Goal: Transaction & Acquisition: Purchase product/service

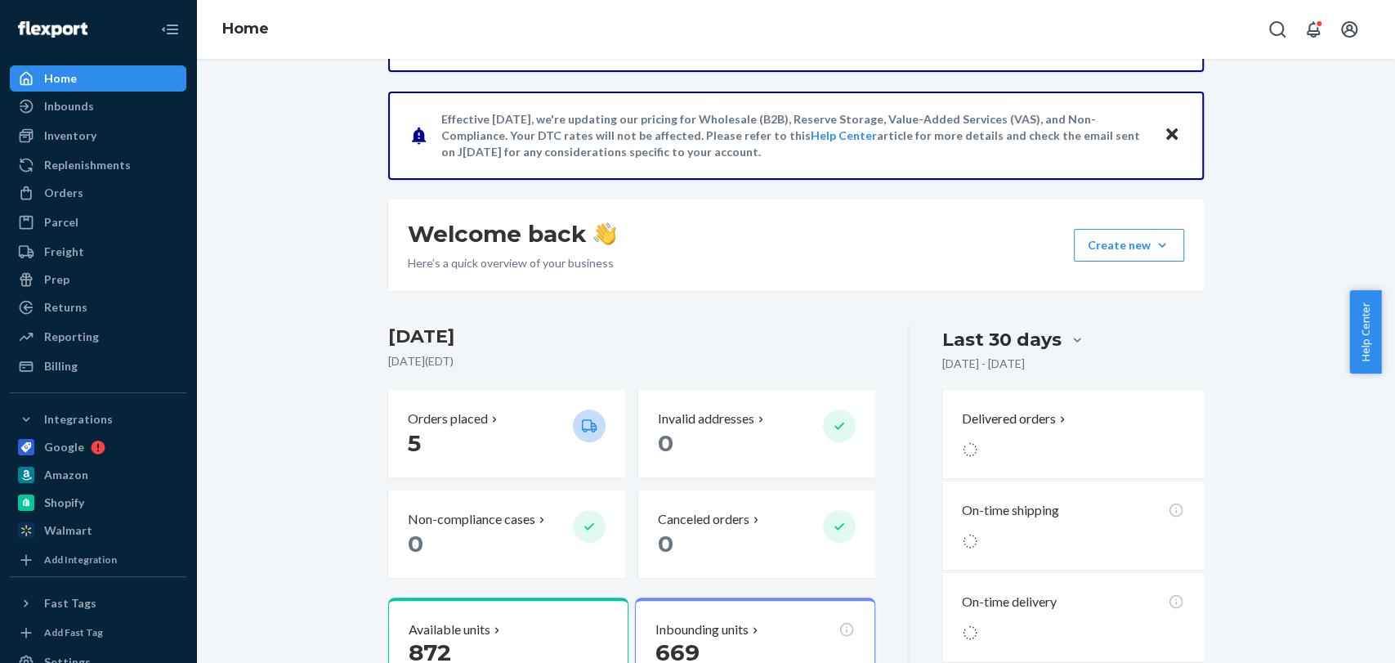
scroll to position [100, 0]
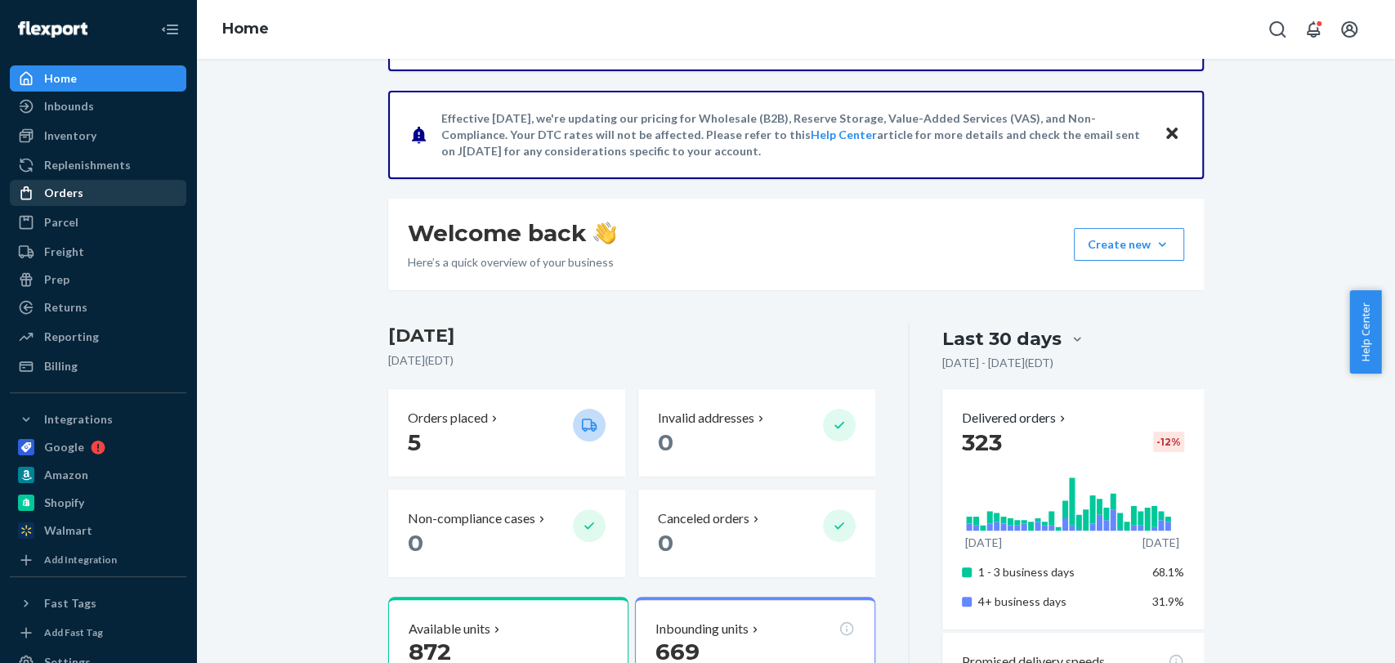
click at [62, 198] on div "Orders" at bounding box center [63, 193] width 39 height 16
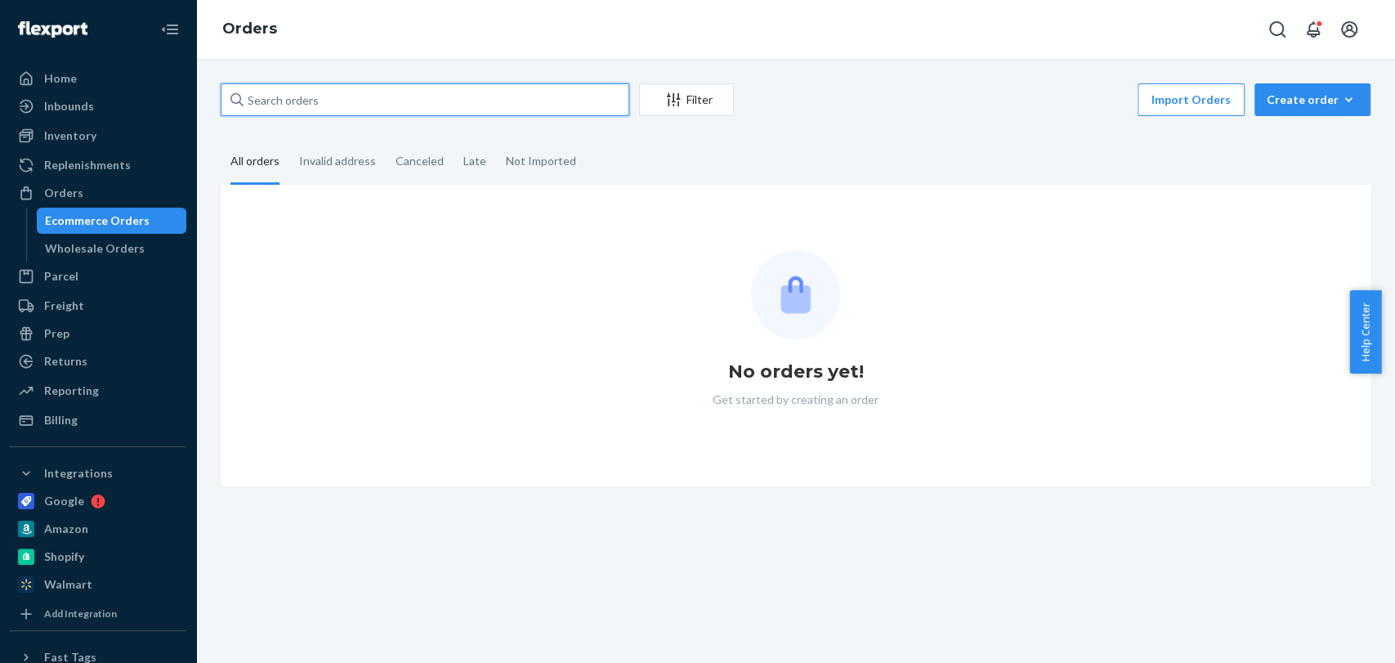
click at [471, 108] on input "text" at bounding box center [425, 99] width 408 height 33
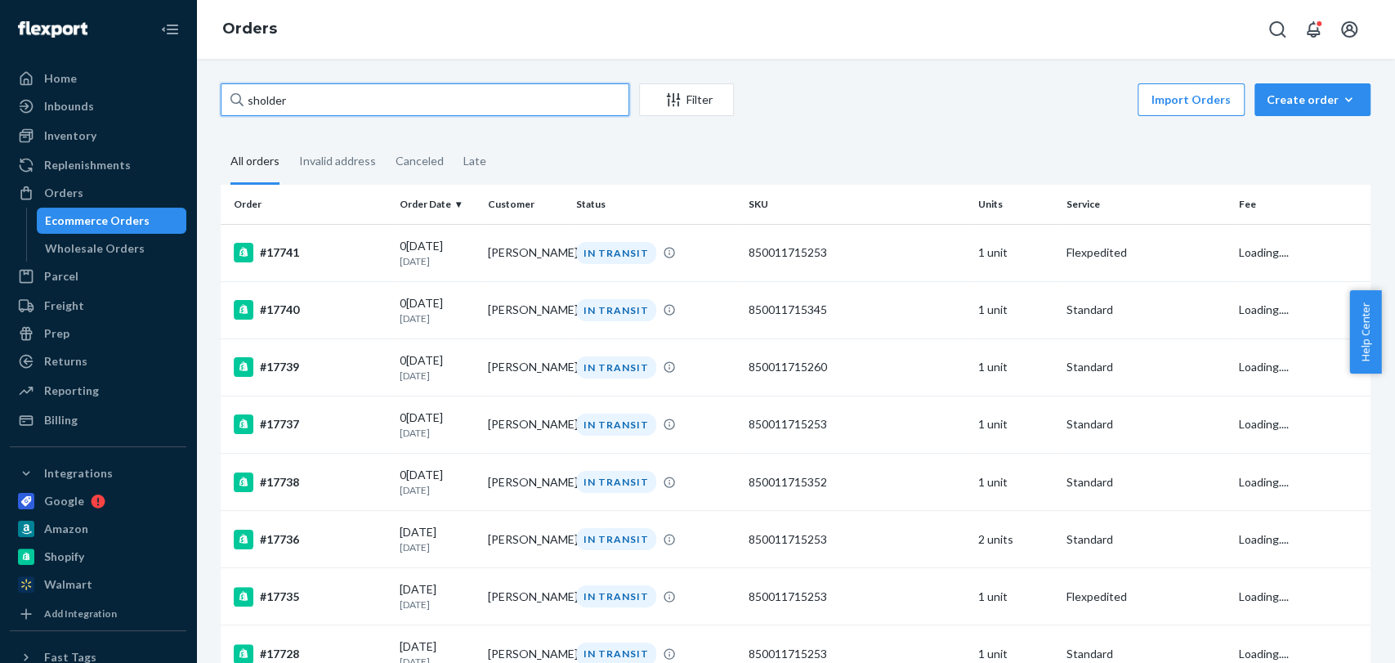
type input "sholder"
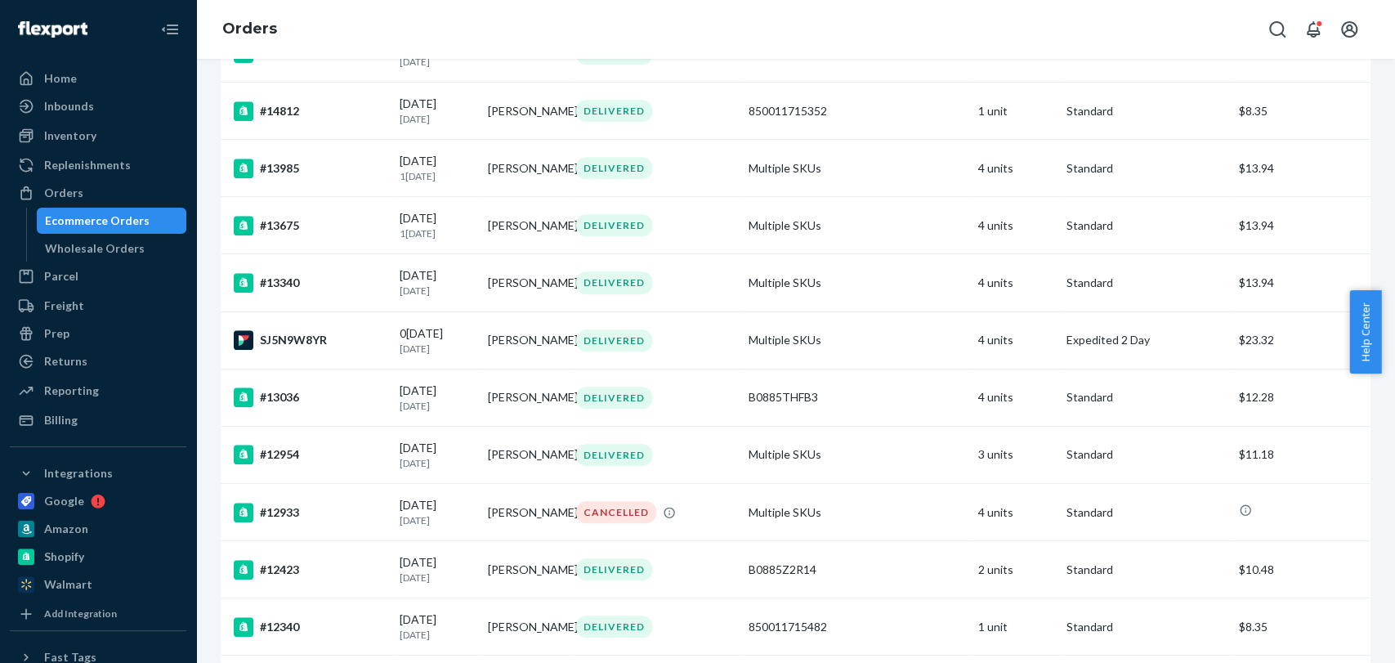
scroll to position [780, 0]
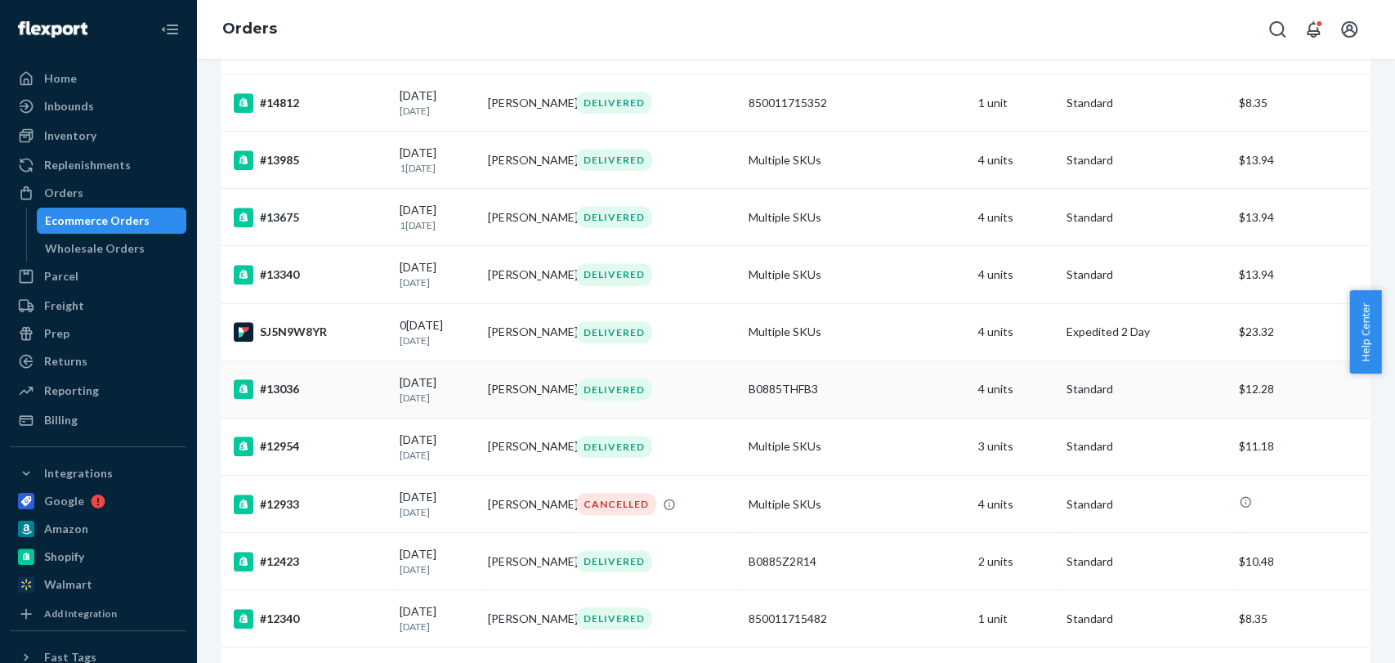
click at [453, 404] on p "[DATE]" at bounding box center [437, 398] width 75 height 14
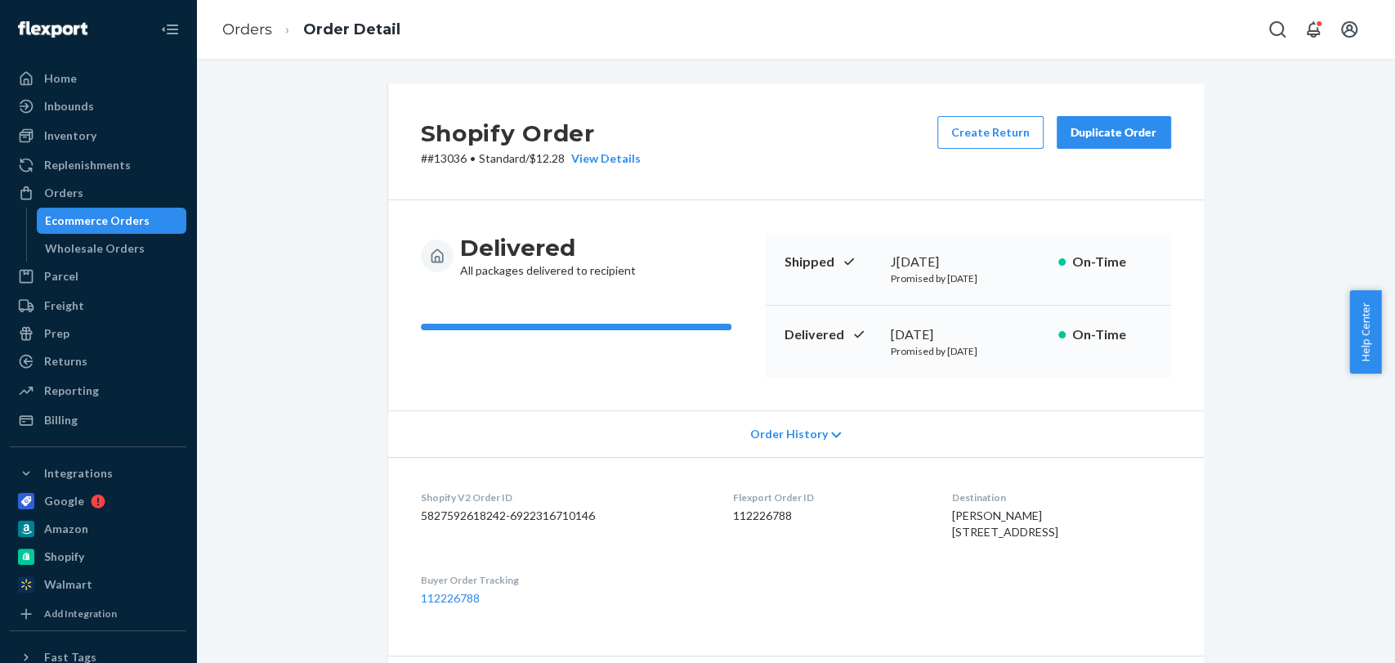
click at [1105, 132] on div "Duplicate Order" at bounding box center [1113, 132] width 87 height 16
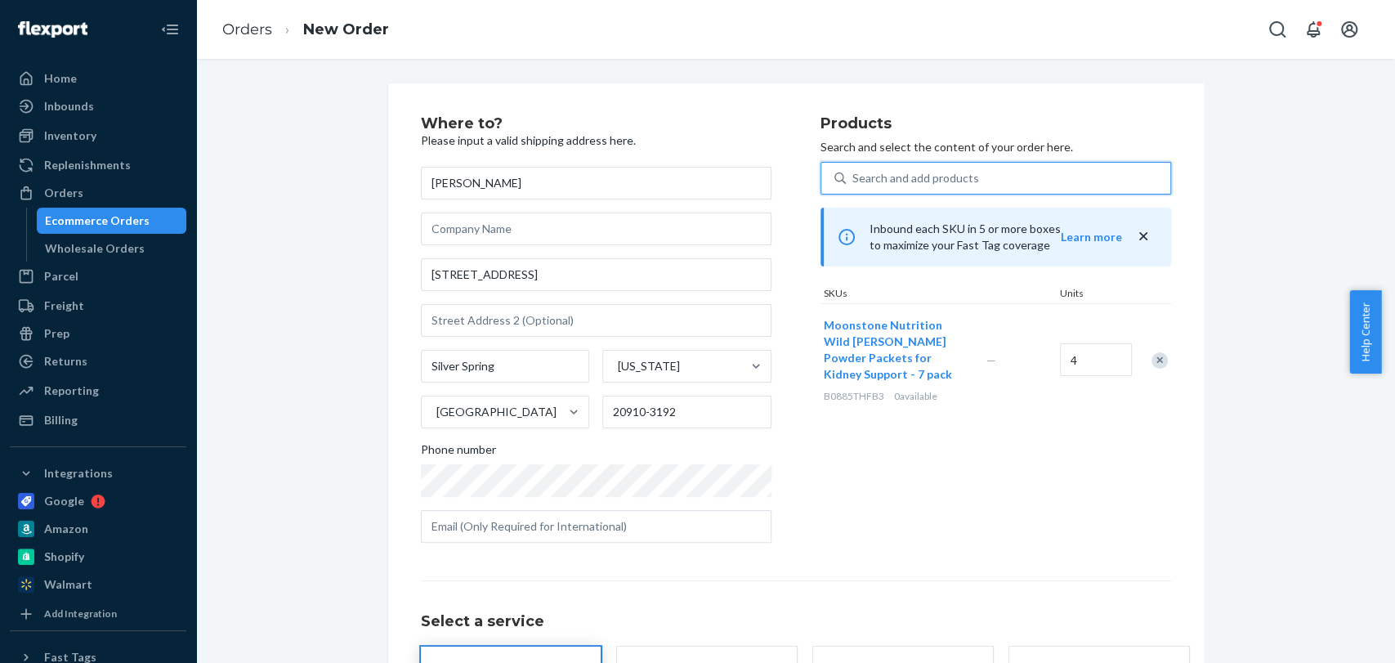
click at [979, 173] on div "Search and add products" at bounding box center [1008, 177] width 324 height 29
click at [854, 173] on input "0 results available. Use Up and Down to choose options, press Enter to select t…" at bounding box center [853, 178] width 2 height 16
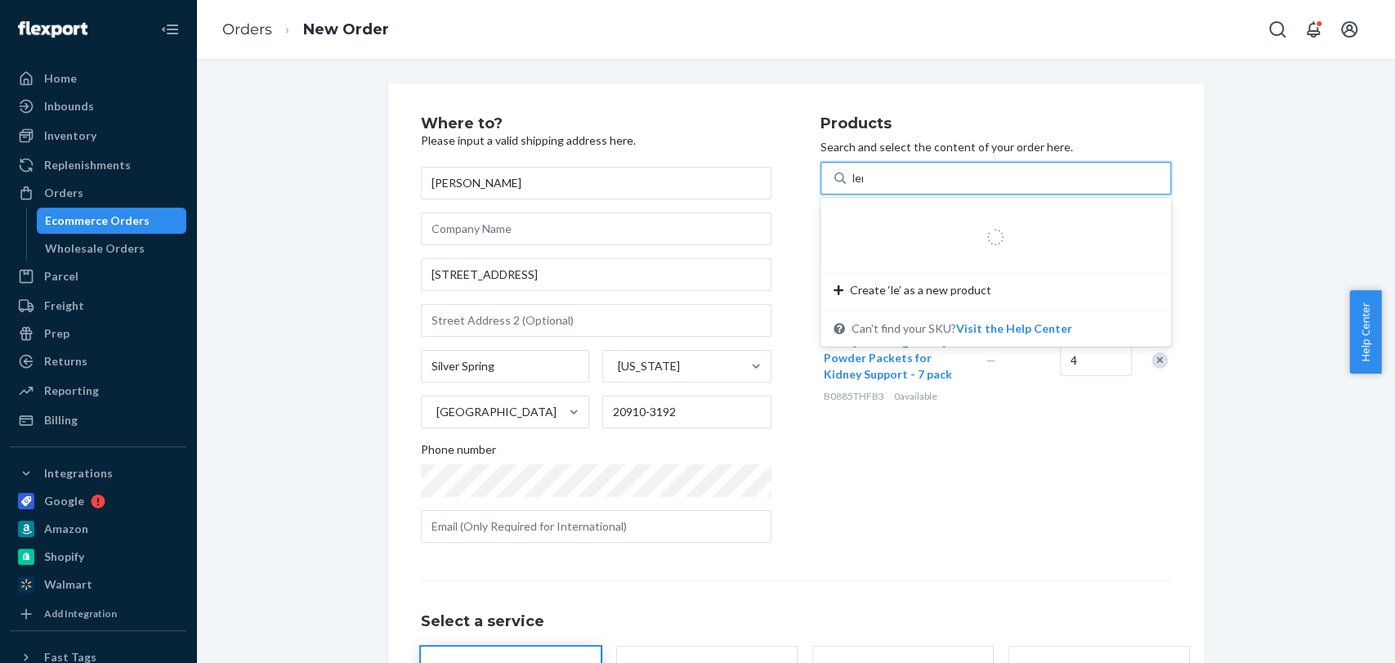
type input "lemo"
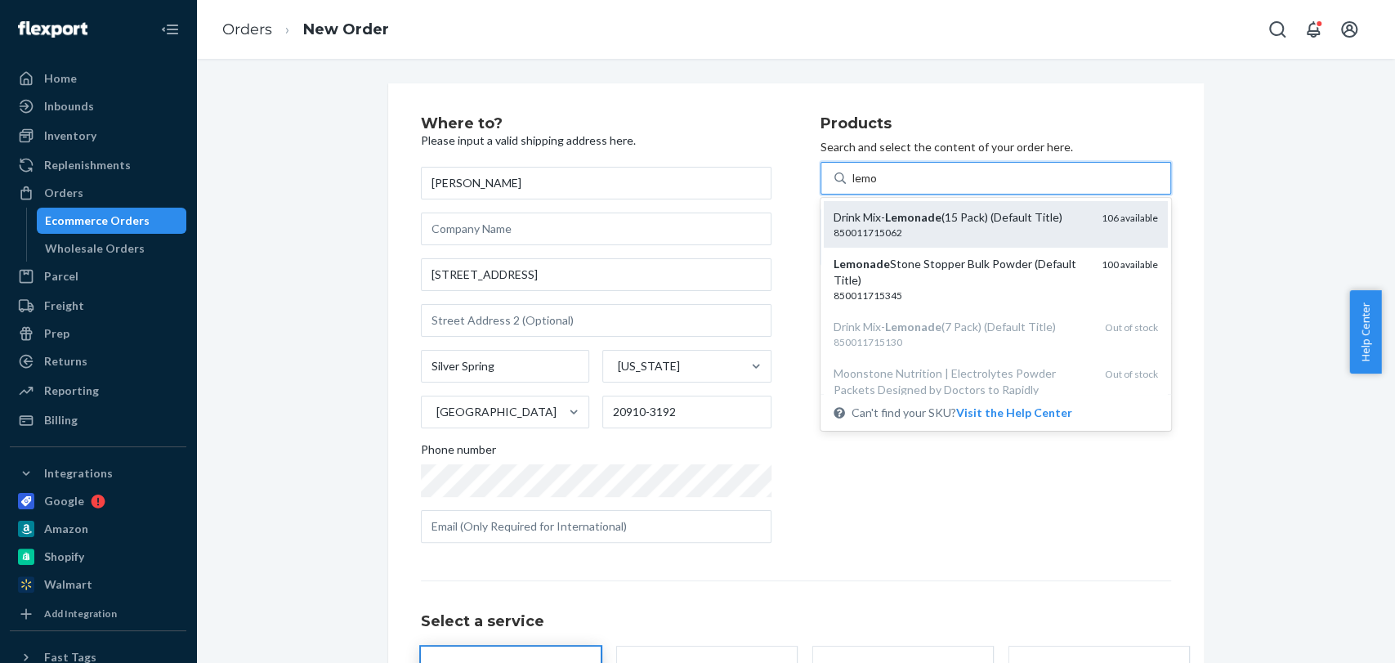
click at [970, 212] on div "Drink Mix- Lemonade (15 Pack) (Default Title)" at bounding box center [960, 217] width 255 height 16
click at [878, 186] on input "lemo" at bounding box center [865, 178] width 26 height 16
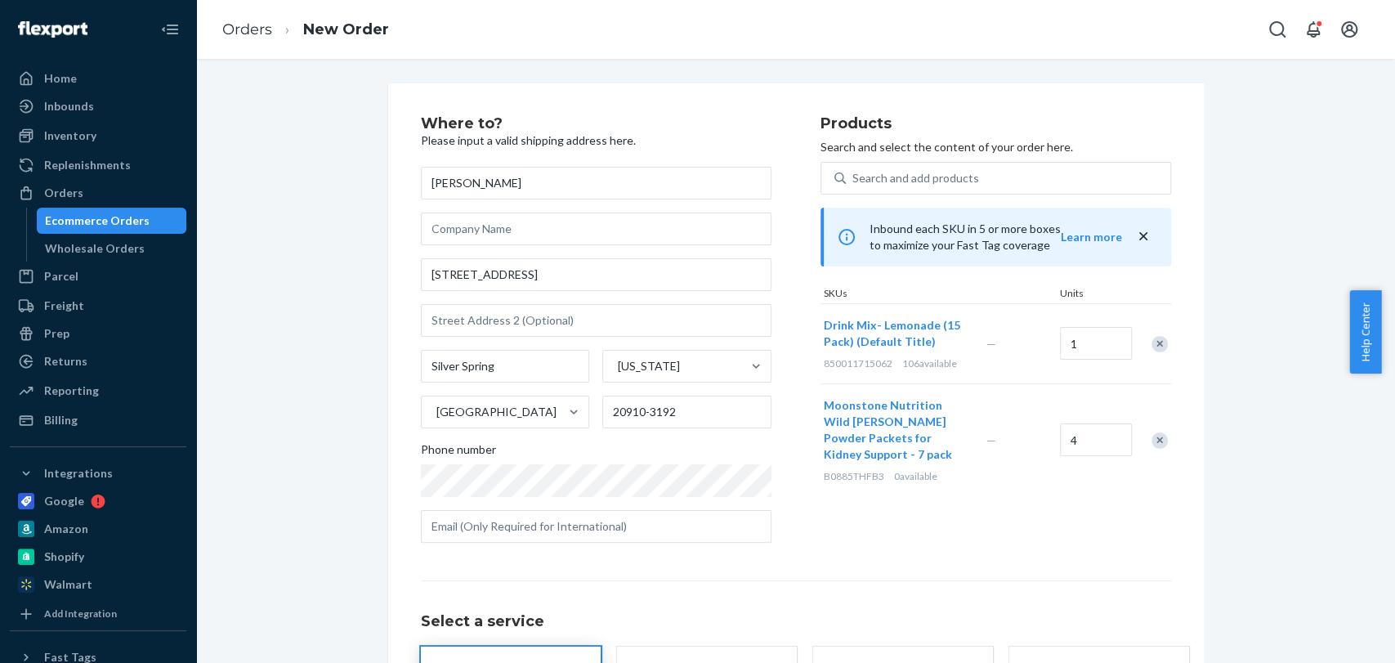
click at [1156, 433] on div "Remove Item" at bounding box center [1159, 440] width 16 height 16
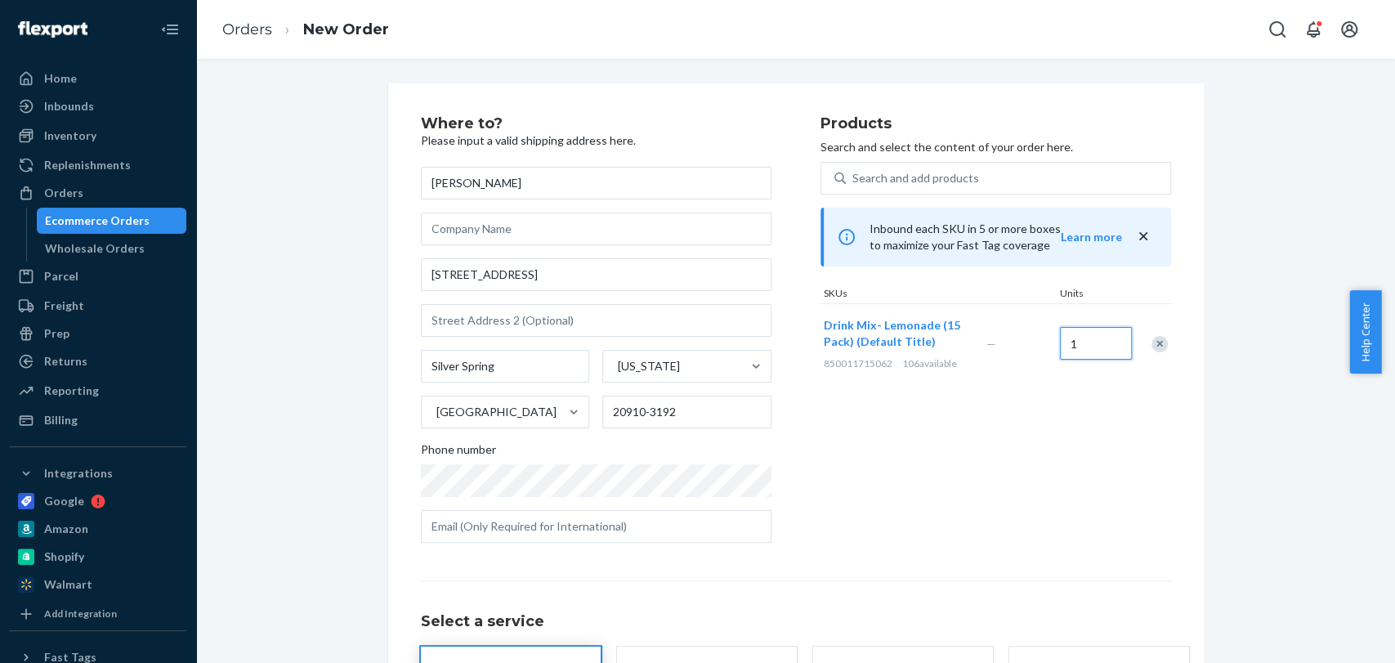
click at [1087, 342] on input "1" at bounding box center [1096, 343] width 72 height 33
type input "5"
click at [868, 181] on div "Search and add products" at bounding box center [915, 178] width 127 height 16
click at [854, 181] on input "0 results available. Use Up and Down to choose options, press Enter to select t…" at bounding box center [853, 178] width 2 height 16
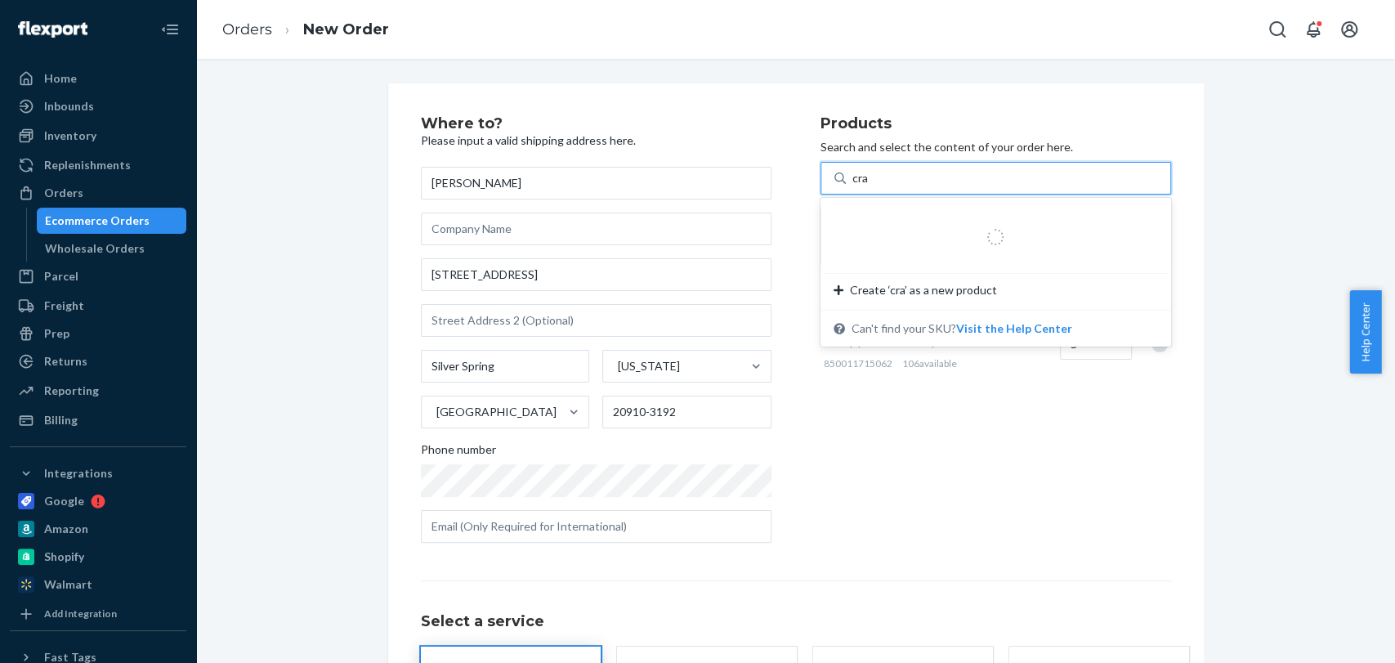
type input "cran"
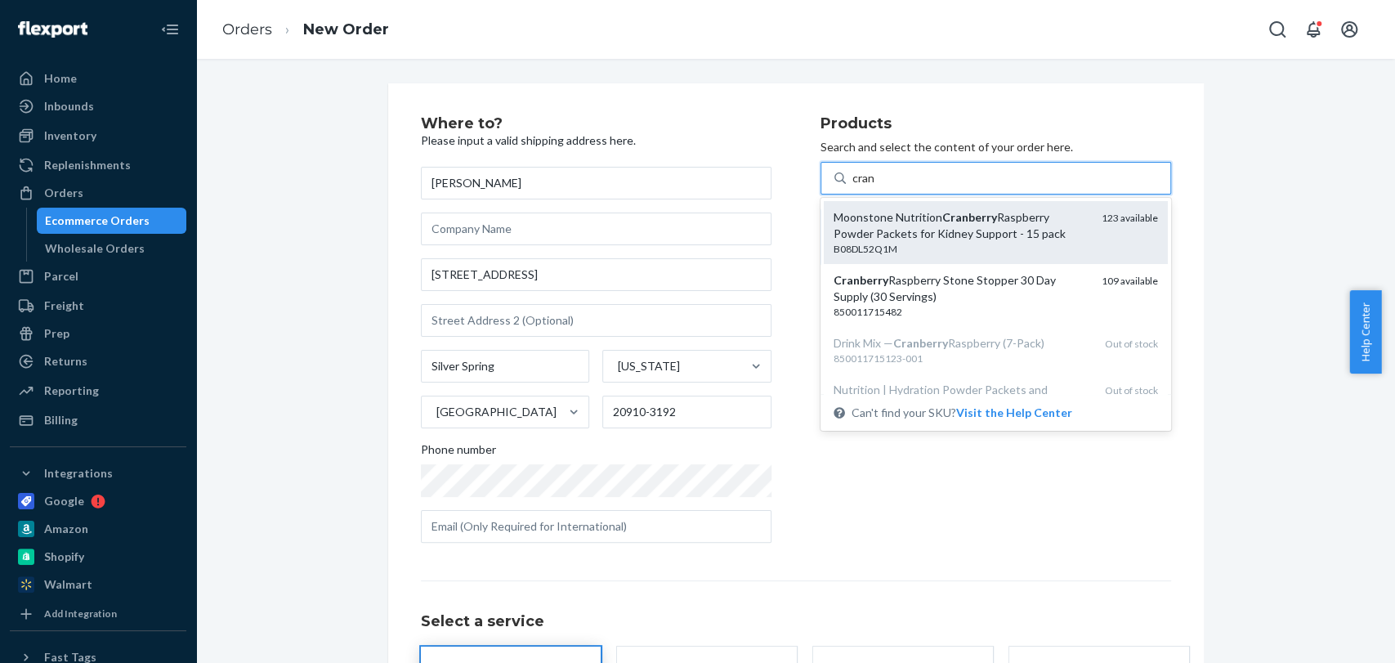
click at [923, 230] on div "Moonstone Nutrition Cranberry Raspberry Powder Packets for Kidney Support - 15 …" at bounding box center [960, 225] width 255 height 33
click at [876, 186] on input "cran" at bounding box center [864, 178] width 24 height 16
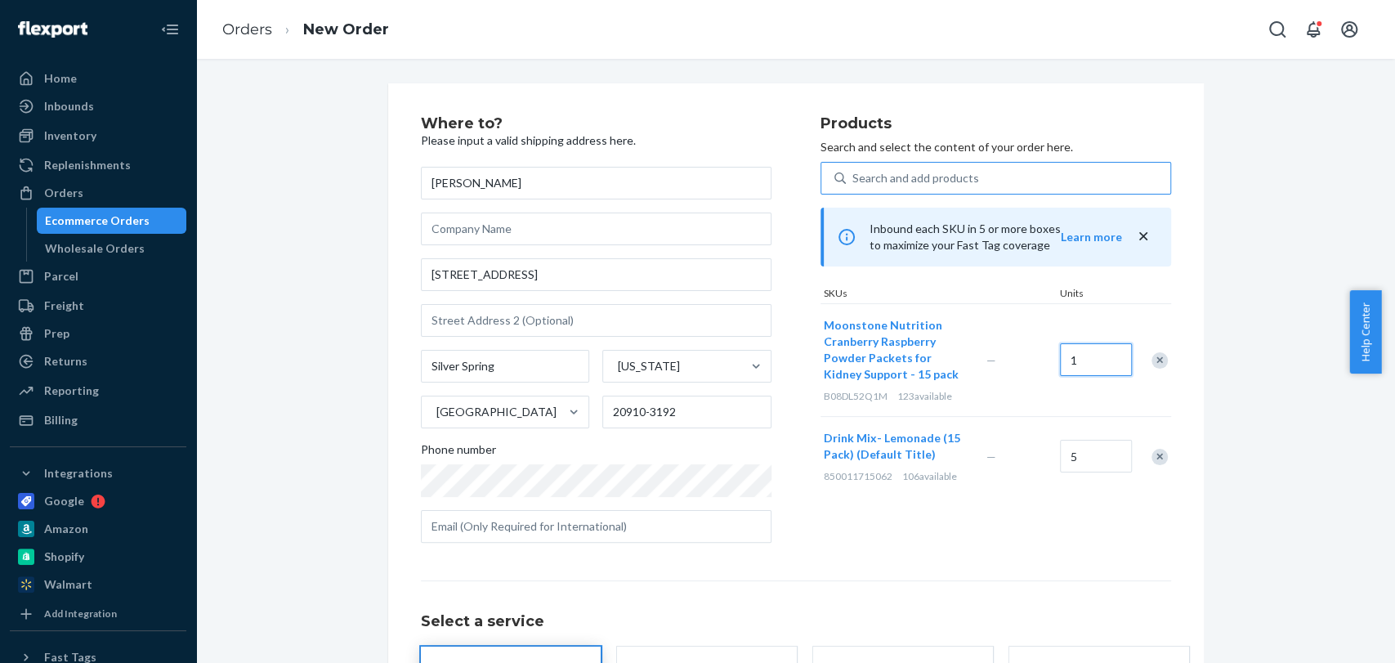
click at [1080, 365] on input "1" at bounding box center [1096, 359] width 72 height 33
type input "5"
click at [991, 172] on div "Search and add products" at bounding box center [1008, 177] width 324 height 29
click at [854, 172] on input "0 results available. Use Up and Down to choose options, press Enter to select t…" at bounding box center [853, 178] width 2 height 16
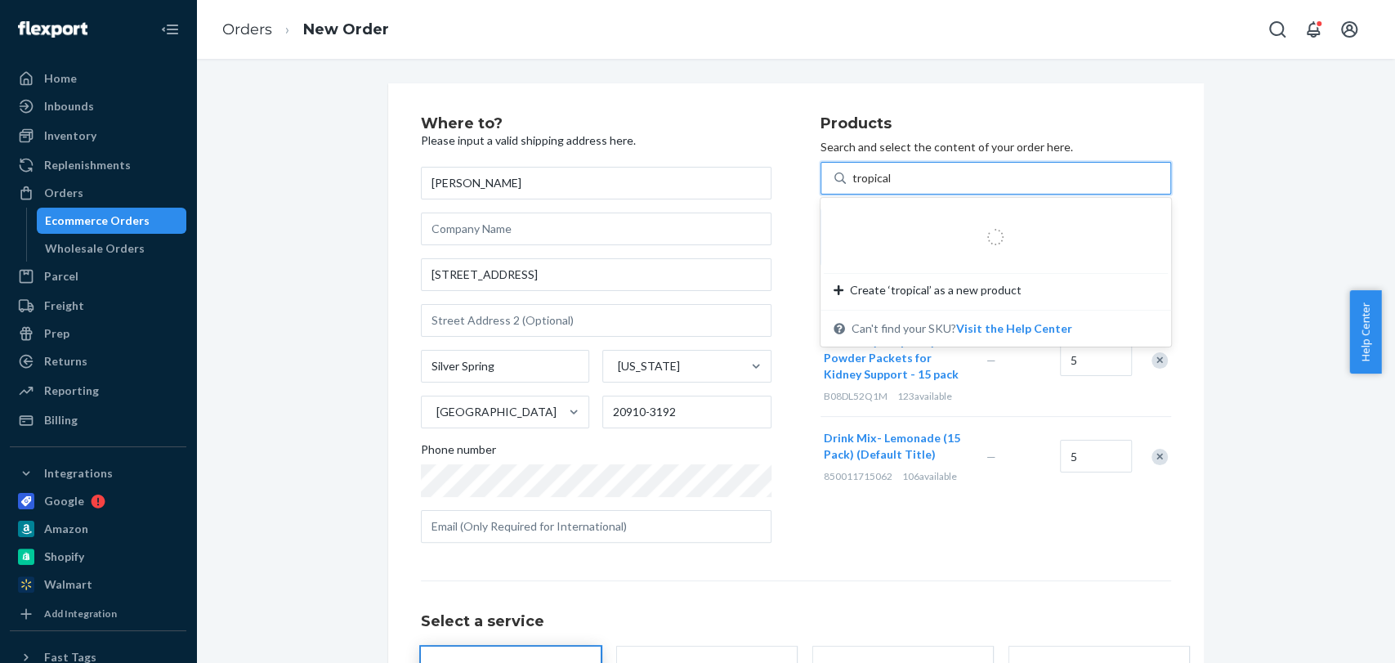
type input "tropical"
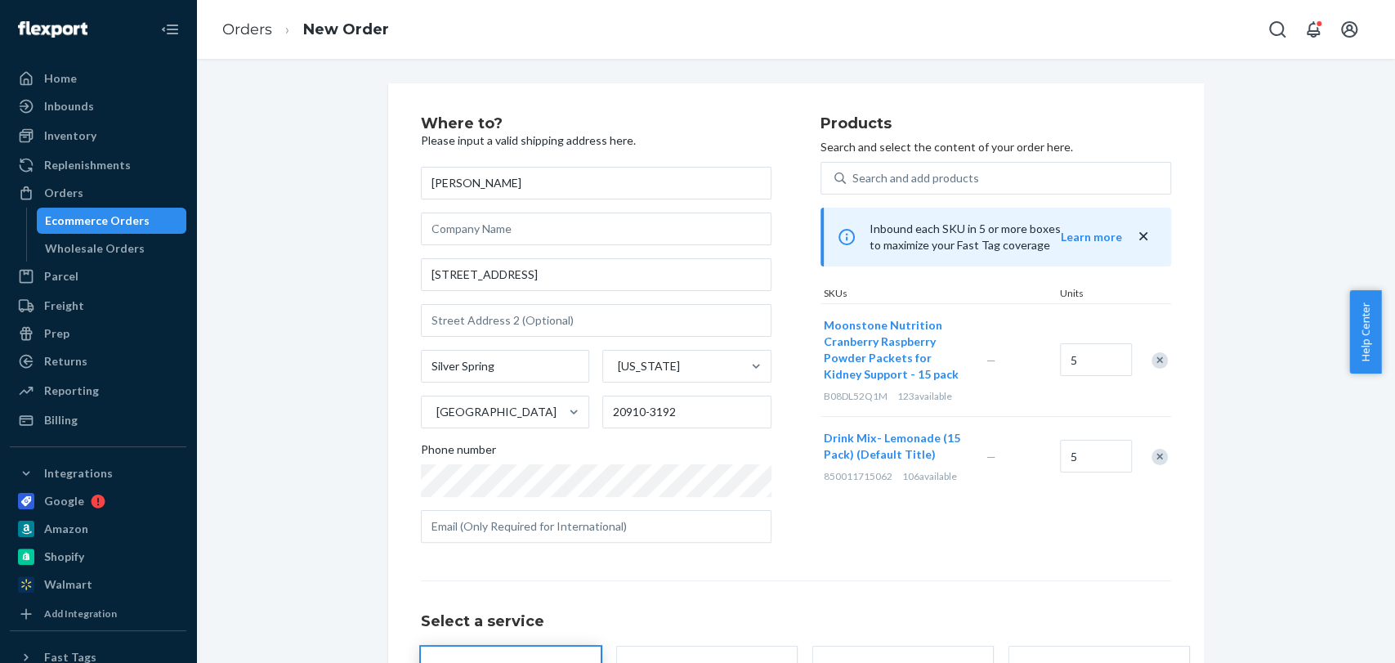
click at [1235, 503] on div "Where to? Please input a valid shipping address here. [PERSON_NAME] [STREET_ADD…" at bounding box center [795, 454] width 1174 height 743
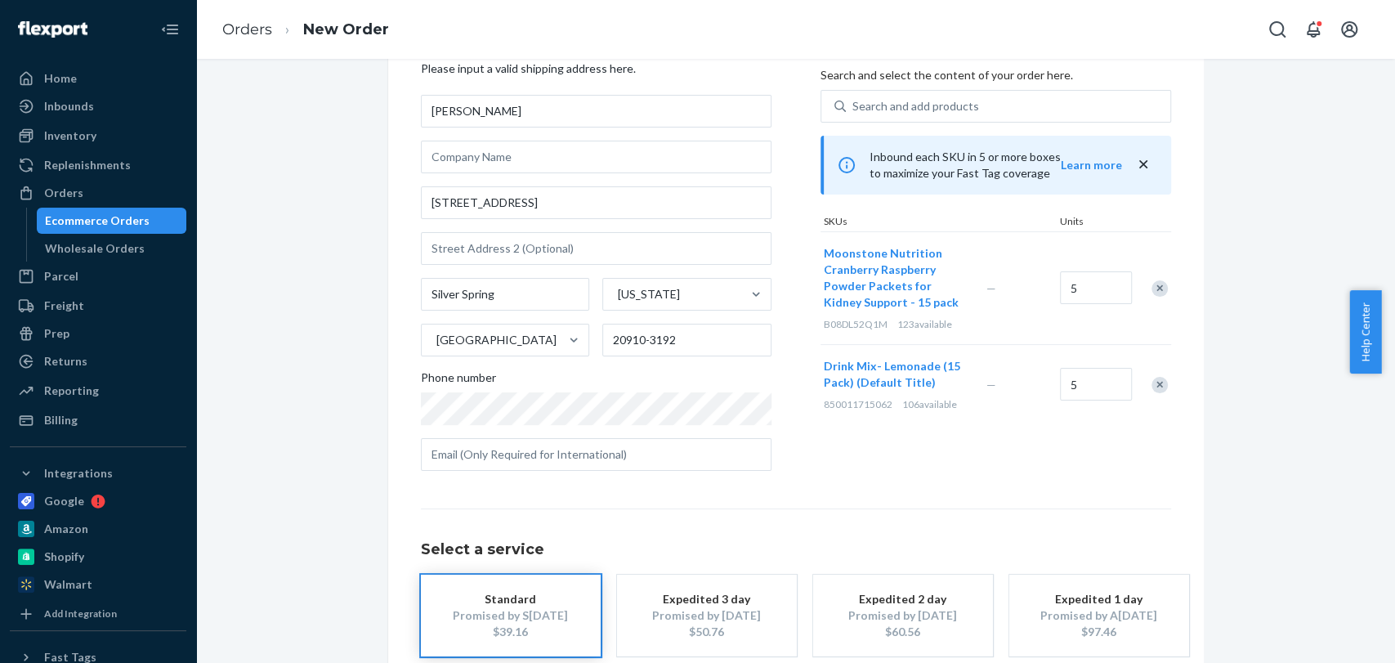
scroll to position [163, 0]
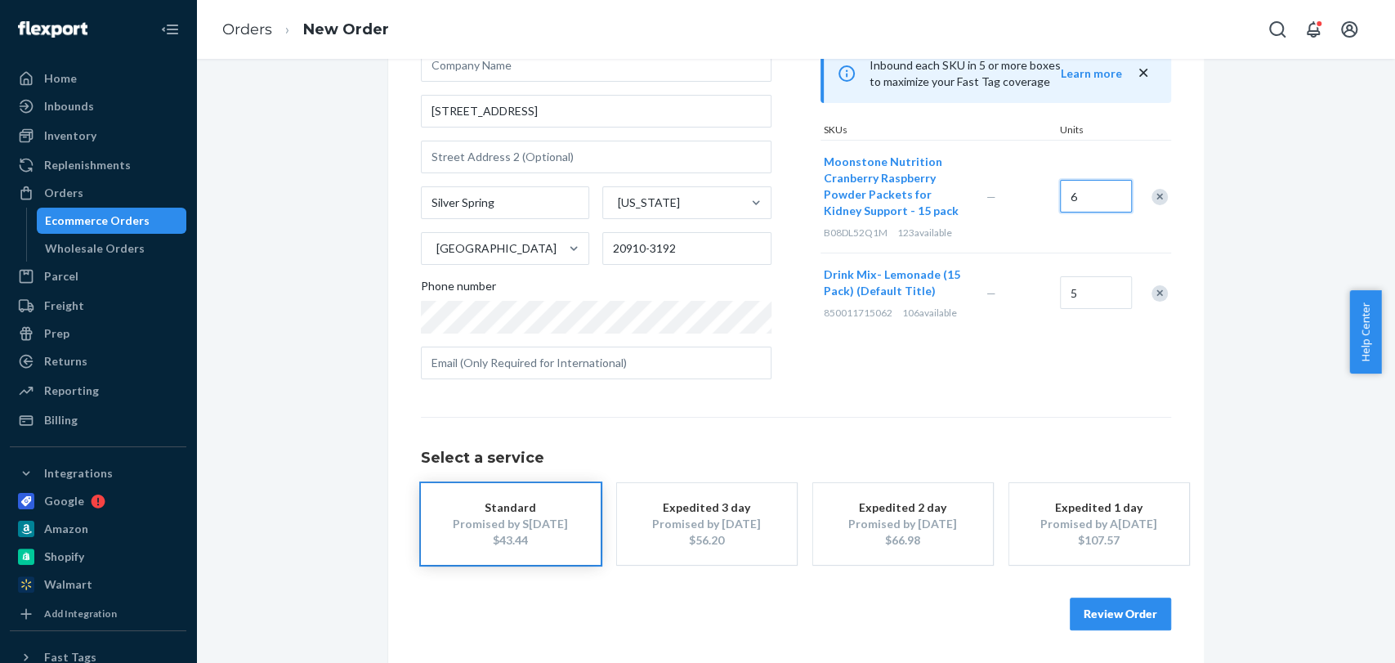
type input "6"
click at [1079, 300] on input "5" at bounding box center [1096, 292] width 72 height 33
type input "6"
click at [1190, 399] on div "Where to? Please input a valid shipping address here. [PERSON_NAME] [STREET_ADD…" at bounding box center [795, 291] width 815 height 743
click at [1102, 621] on button "Review Order" at bounding box center [1119, 613] width 101 height 33
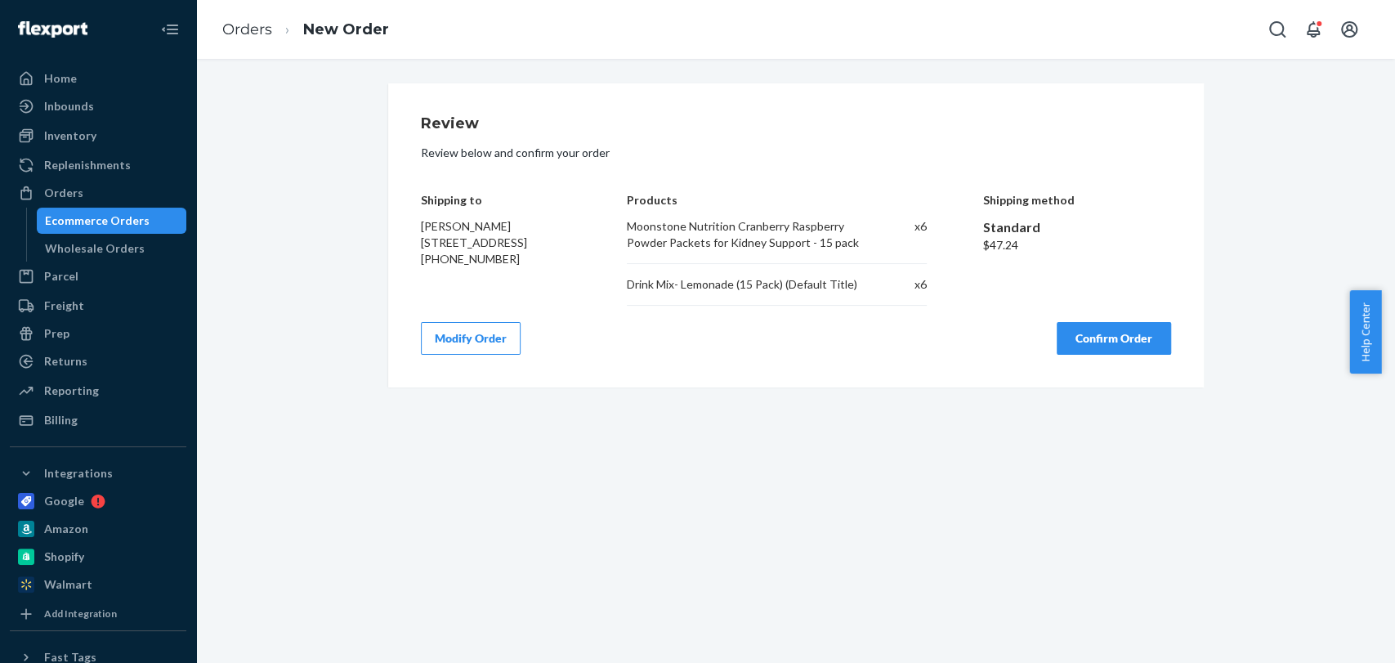
scroll to position [0, 0]
click at [1098, 334] on button "Confirm Order" at bounding box center [1113, 338] width 114 height 33
